Goal: Use online tool/utility: Utilize a website feature to perform a specific function

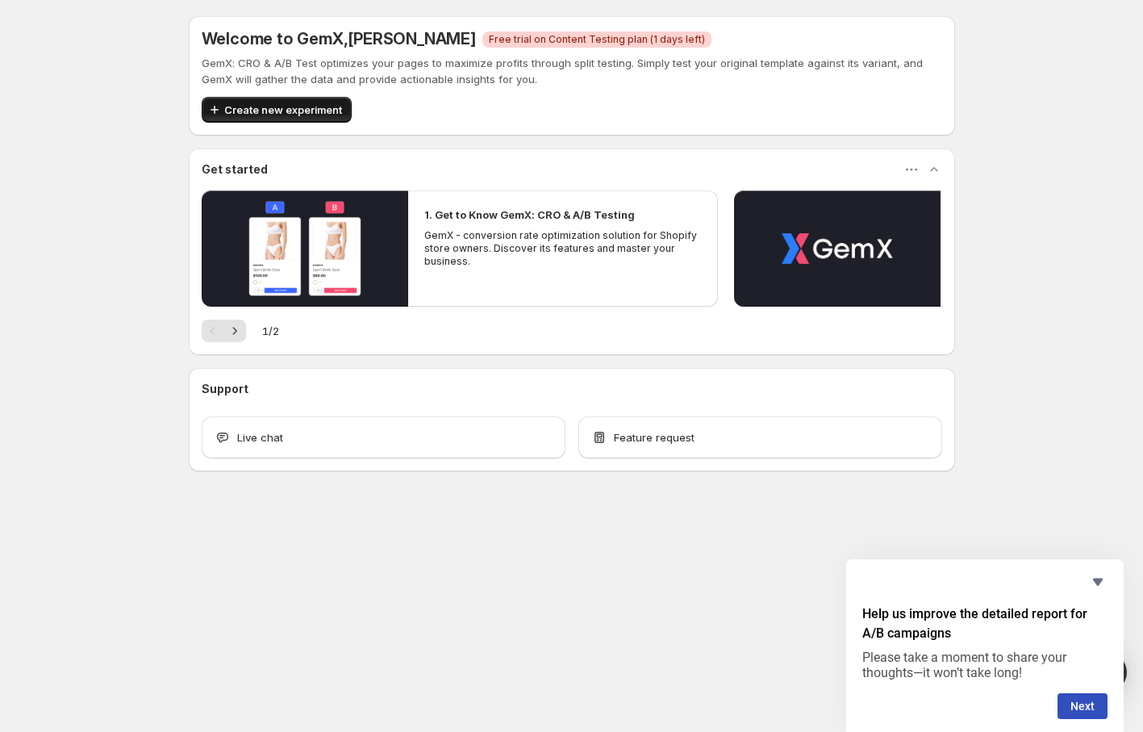
click at [313, 107] on span "Create new experiment" at bounding box center [283, 110] width 118 height 16
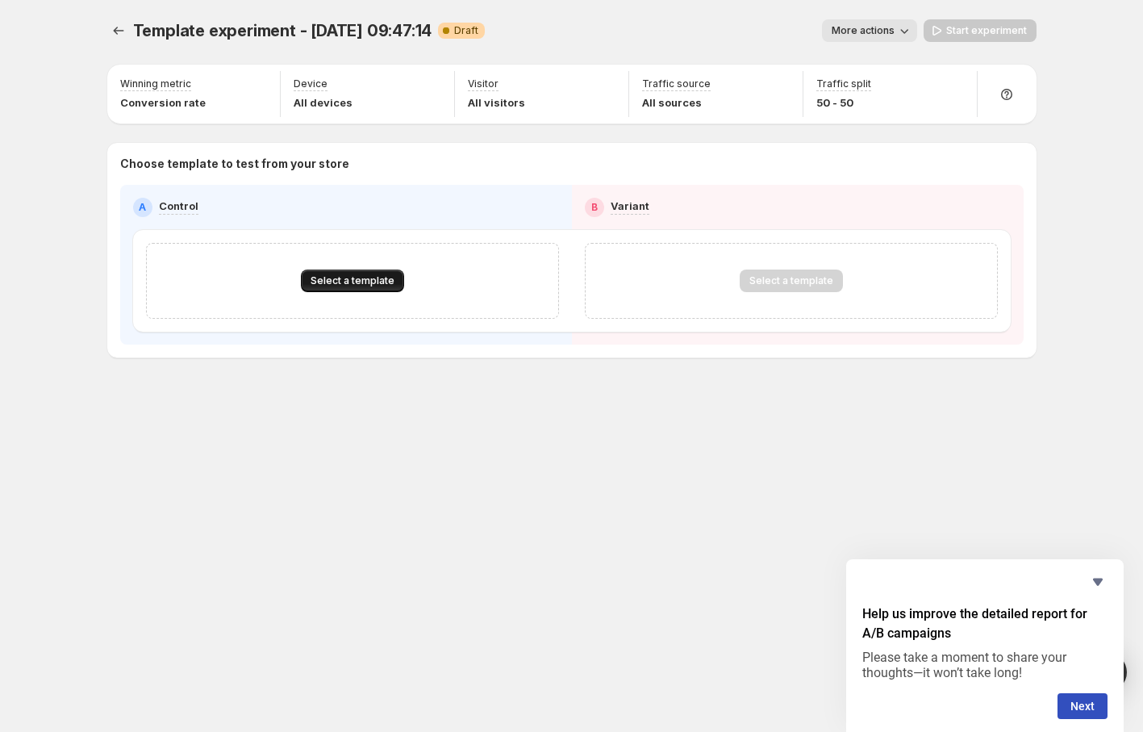
click at [347, 277] on span "Select a template" at bounding box center [353, 280] width 84 height 13
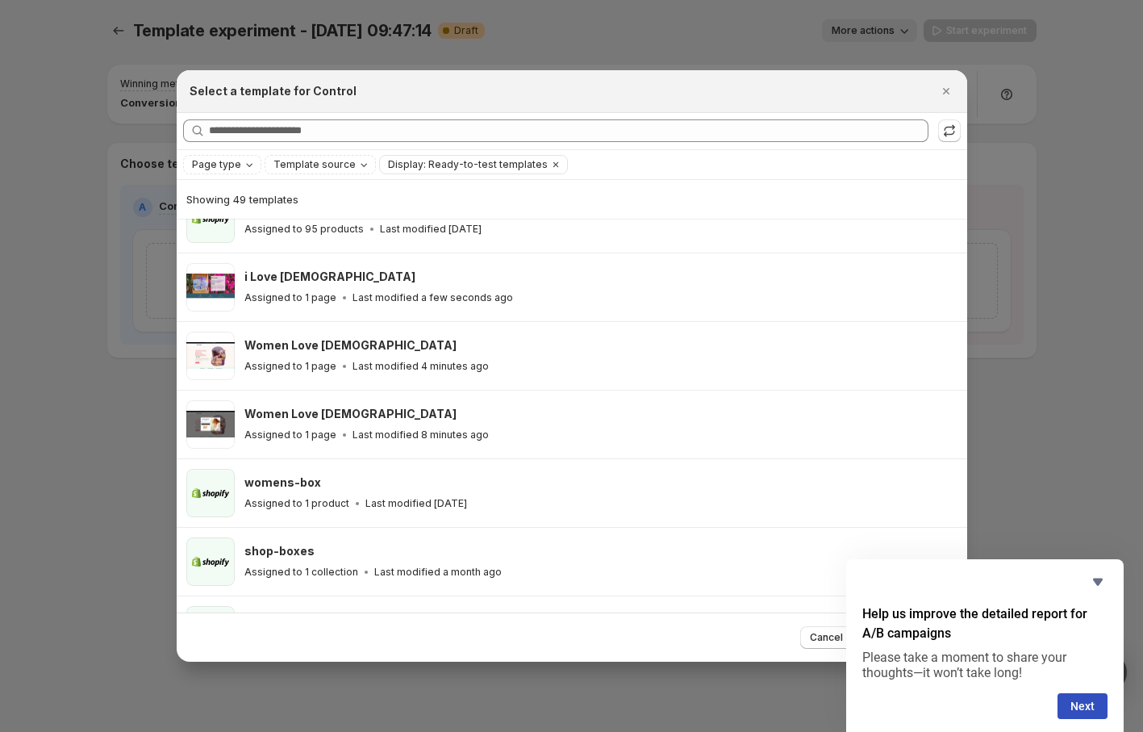
scroll to position [252, 0]
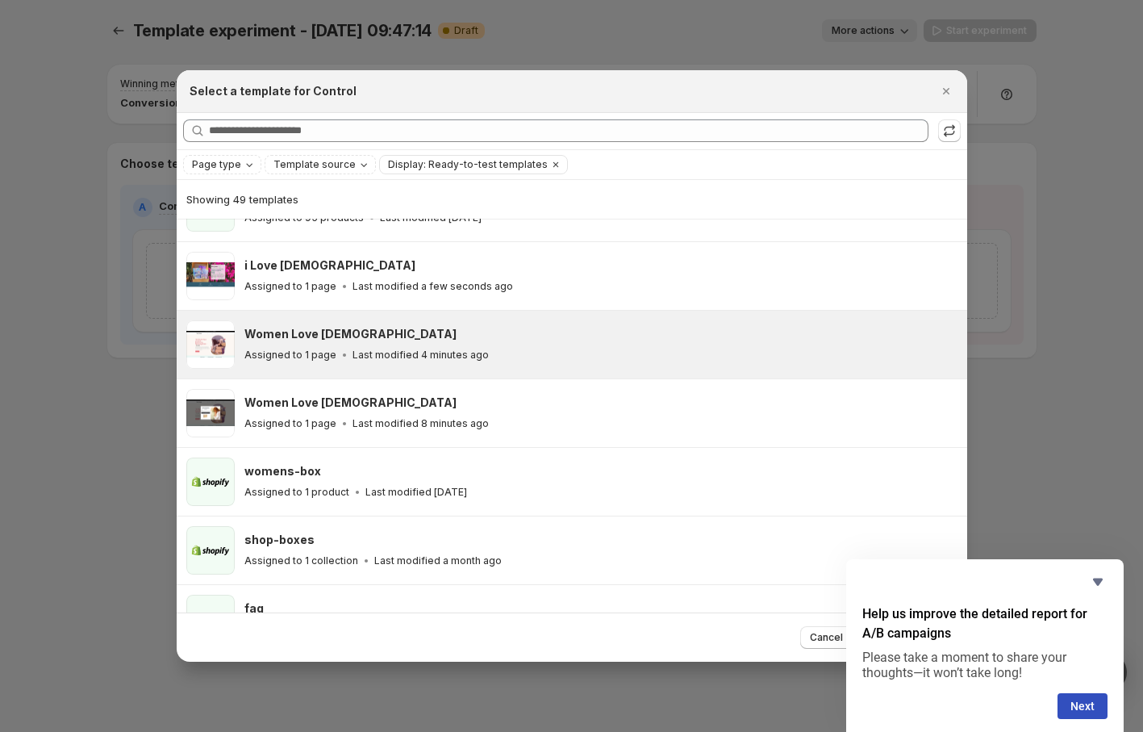
click at [369, 329] on div "Women Love [DEMOGRAPHIC_DATA]" at bounding box center [599, 334] width 708 height 16
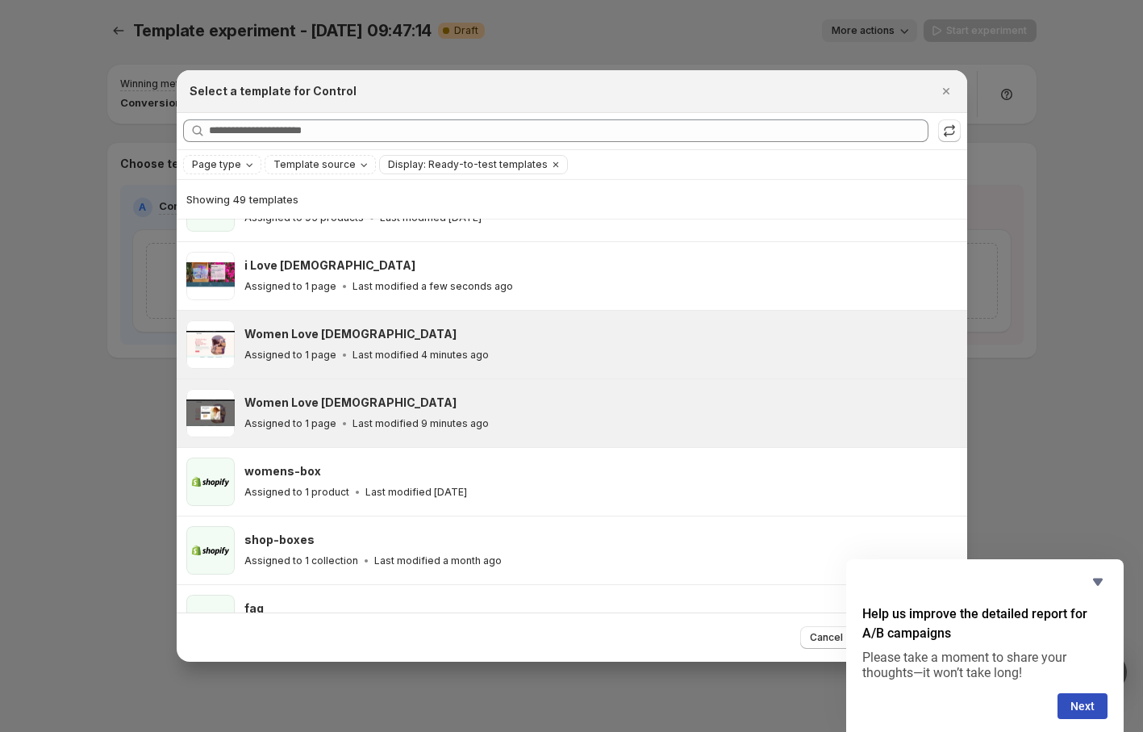
click at [433, 410] on div "Women Love [DEMOGRAPHIC_DATA] Assigned to 1 page Last modified 9 minutes ago" at bounding box center [599, 413] width 708 height 37
click at [446, 343] on div "Women Love [DEMOGRAPHIC_DATA] Assigned to 1 page Last modified 5 minutes ago" at bounding box center [599, 344] width 708 height 37
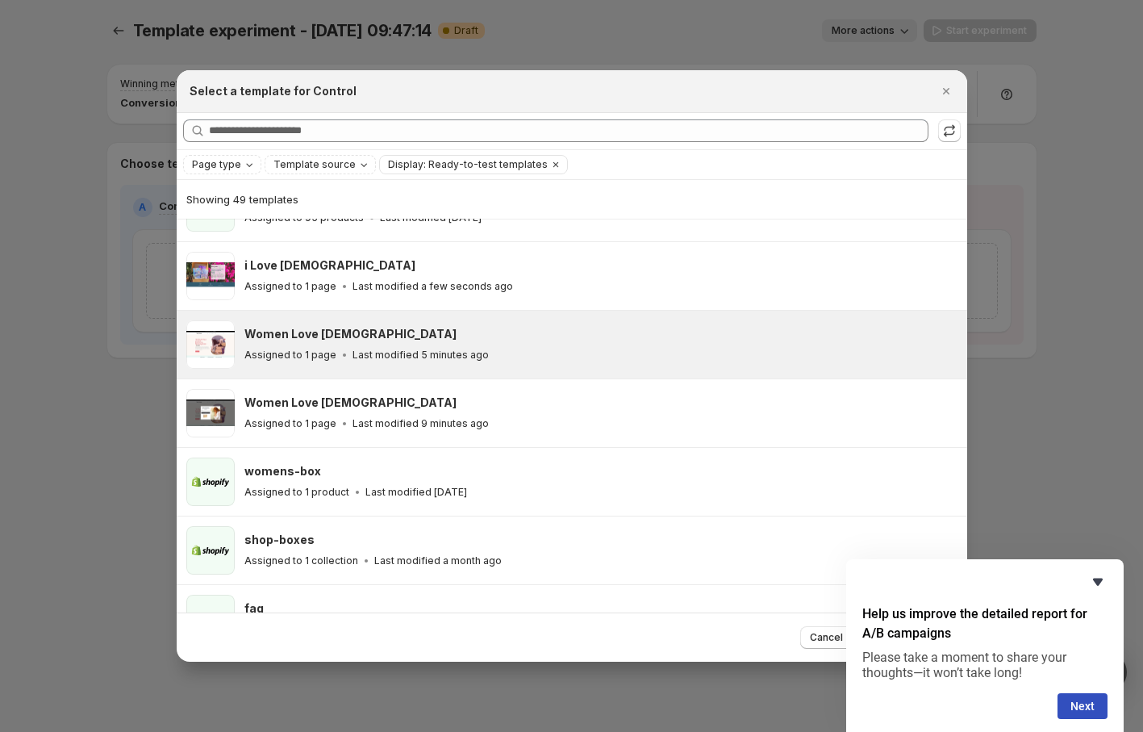
click at [1103, 583] on icon "Hide survey" at bounding box center [1098, 581] width 19 height 19
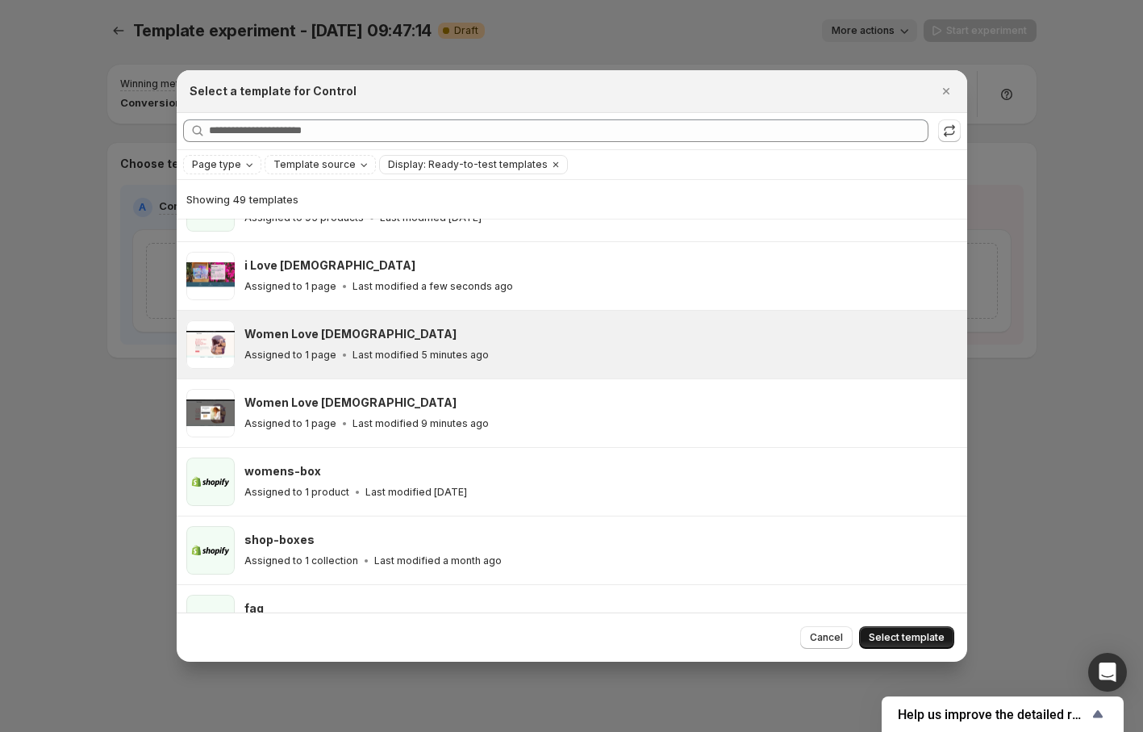
click at [913, 641] on span "Select template" at bounding box center [907, 637] width 76 height 13
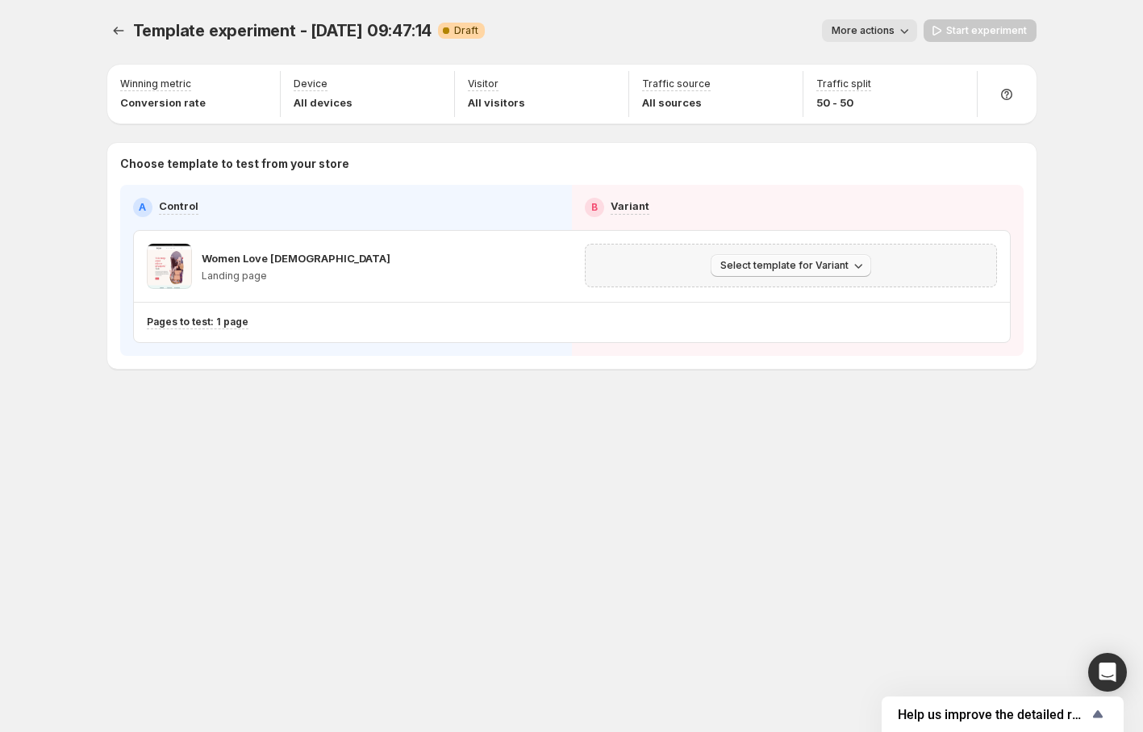
click at [753, 259] on span "Select template for Variant" at bounding box center [785, 265] width 128 height 13
click at [754, 295] on span "Select an existing template" at bounding box center [779, 299] width 136 height 13
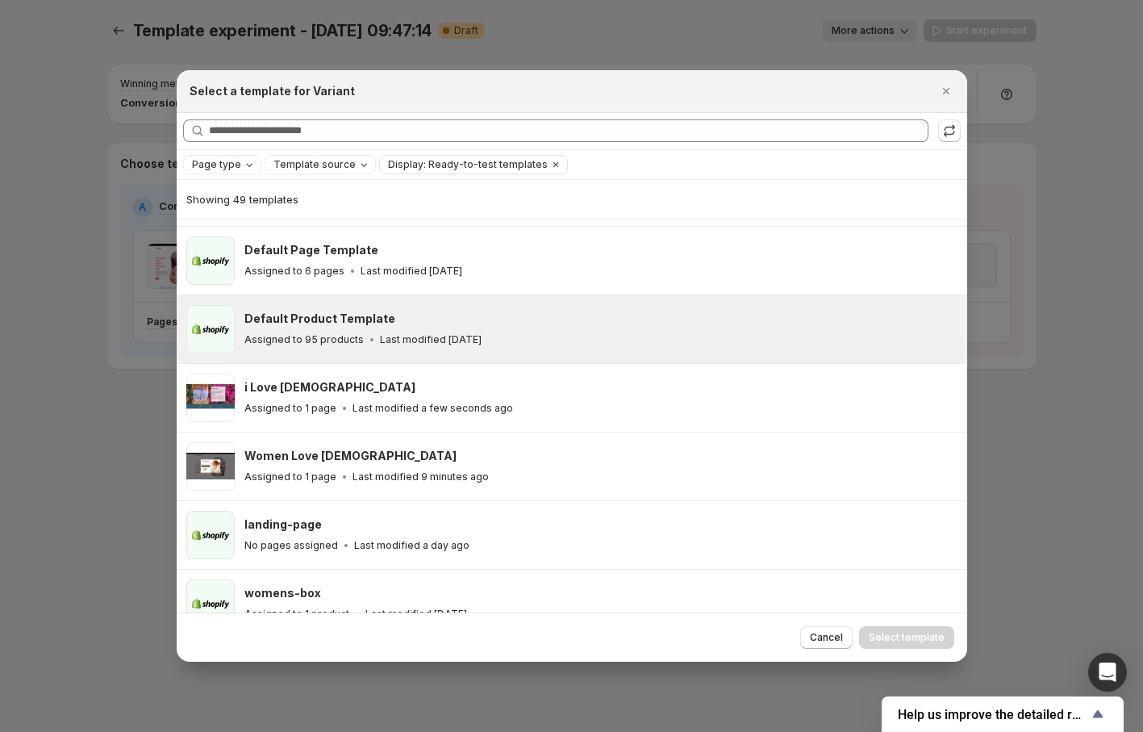
scroll to position [142, 0]
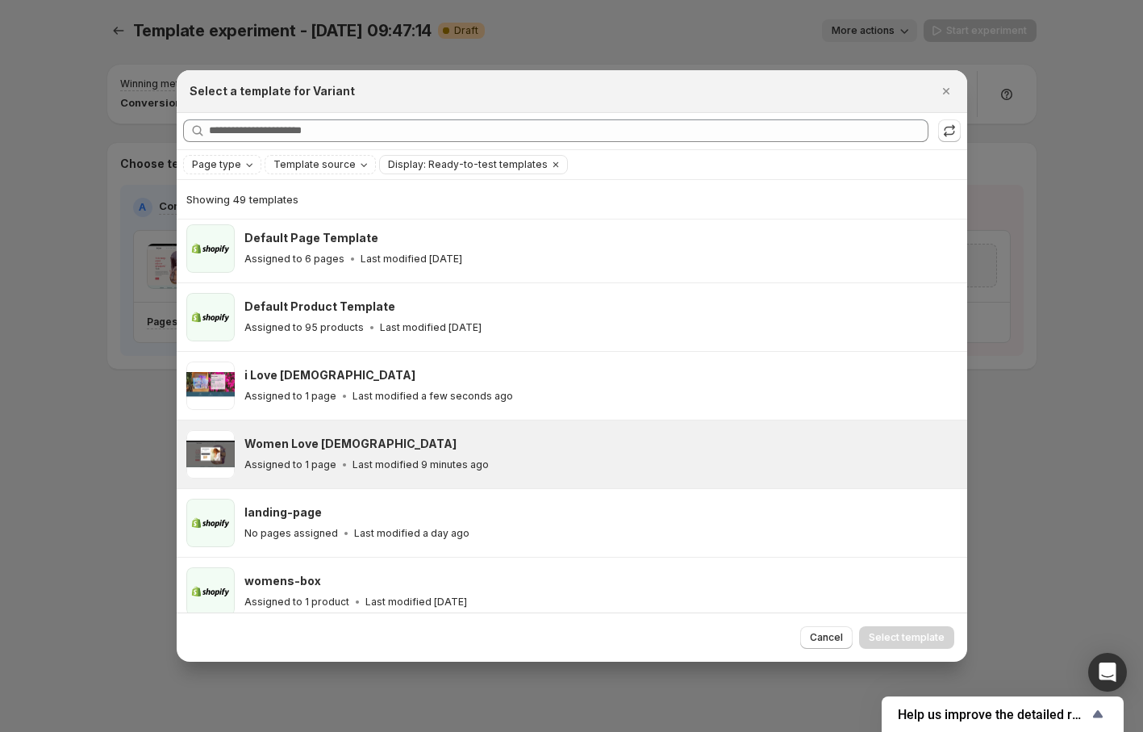
click at [504, 445] on div "Women Love [DEMOGRAPHIC_DATA]" at bounding box center [599, 444] width 708 height 16
click at [899, 632] on span "Select template" at bounding box center [907, 637] width 76 height 13
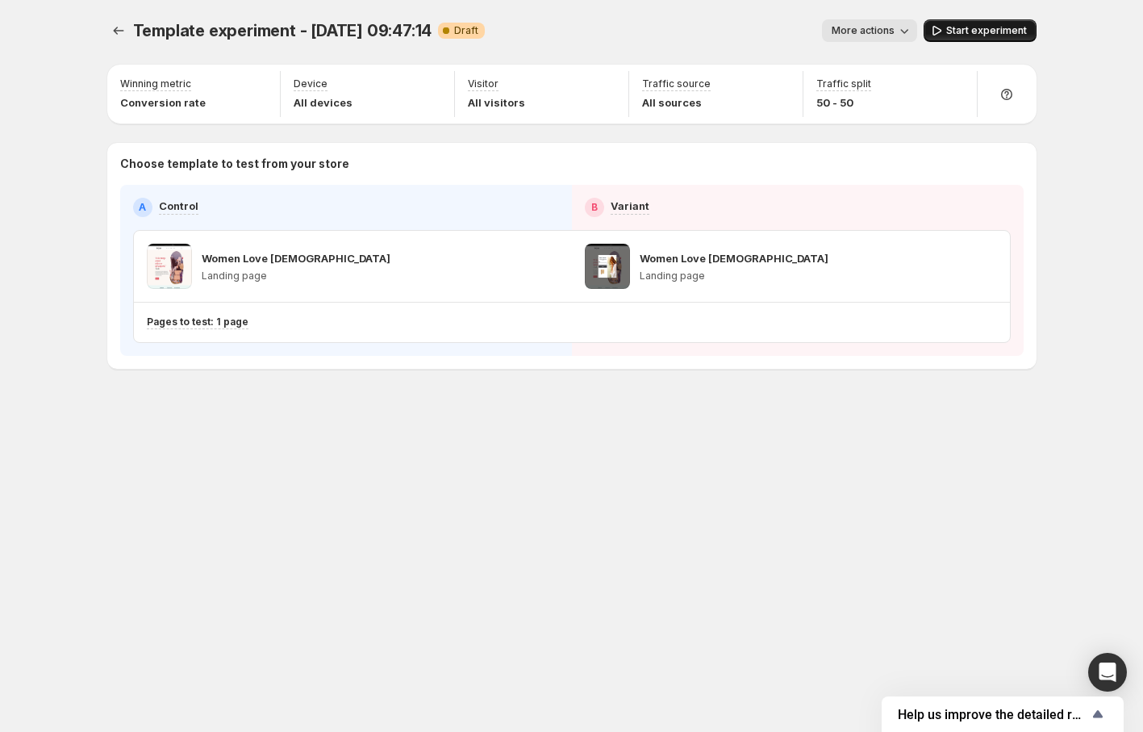
click at [1003, 29] on span "Start experiment" at bounding box center [987, 30] width 81 height 13
